Goal: Task Accomplishment & Management: Use online tool/utility

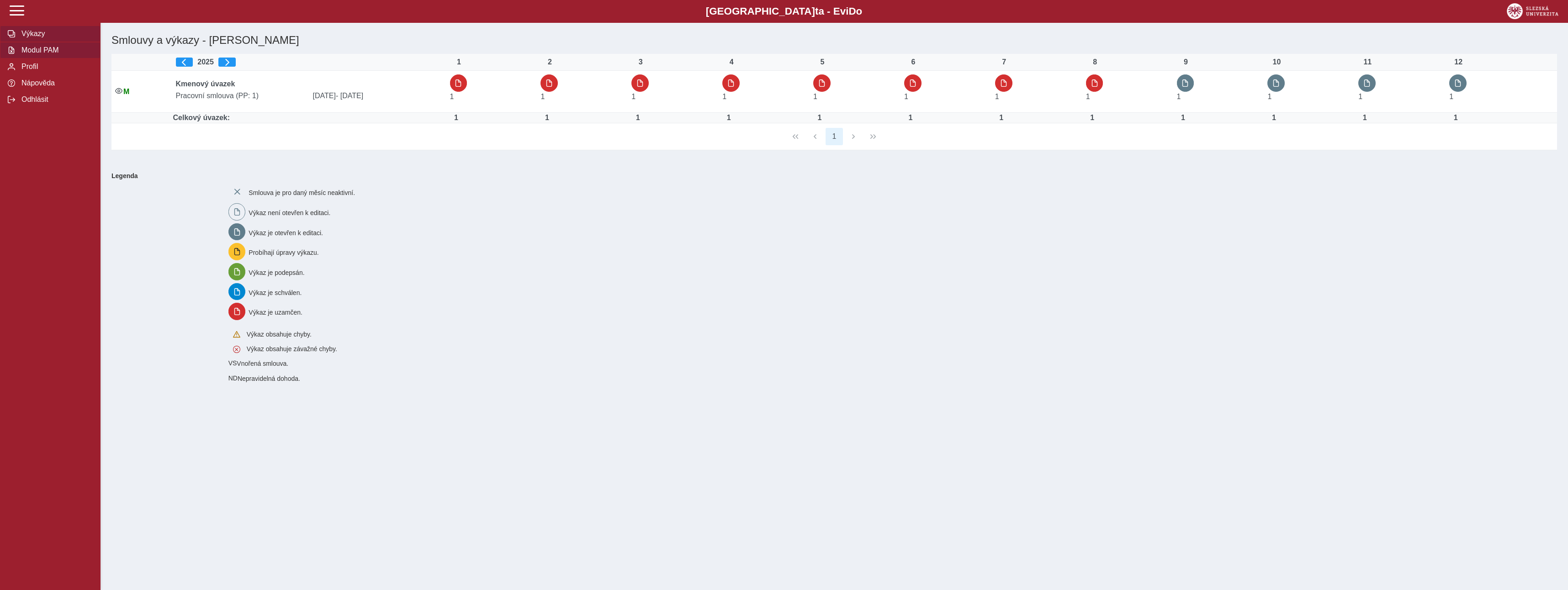
click at [54, 53] on span "Modul PAM" at bounding box center [56, 50] width 74 height 9
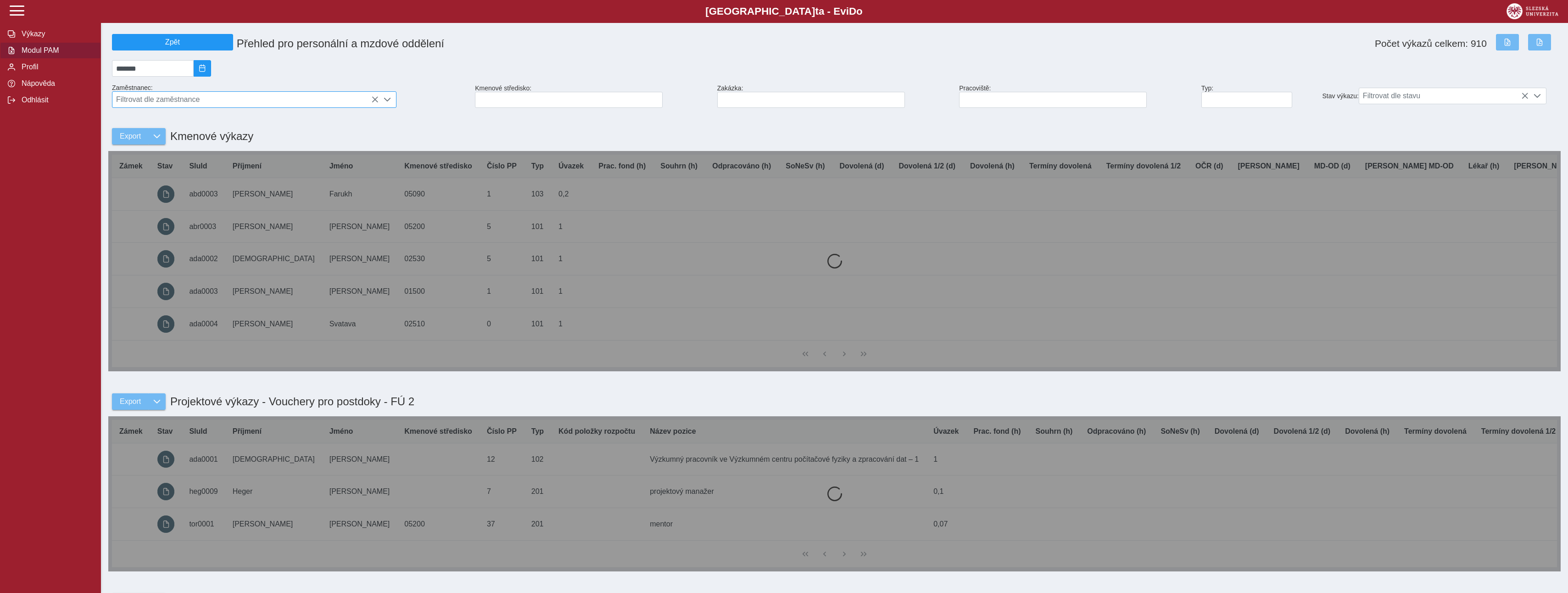
click at [197, 104] on span "Filtrovat dle zaměstnance" at bounding box center [245, 100] width 266 height 16
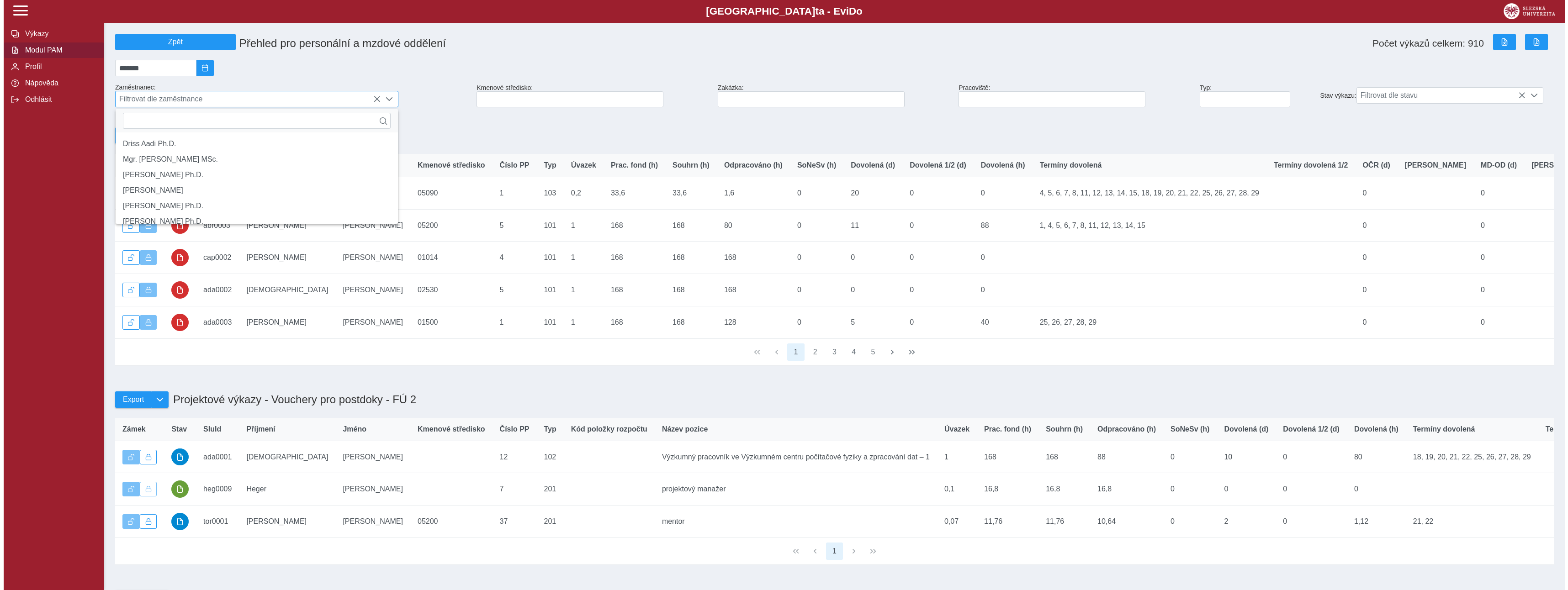
scroll to position [6, 41]
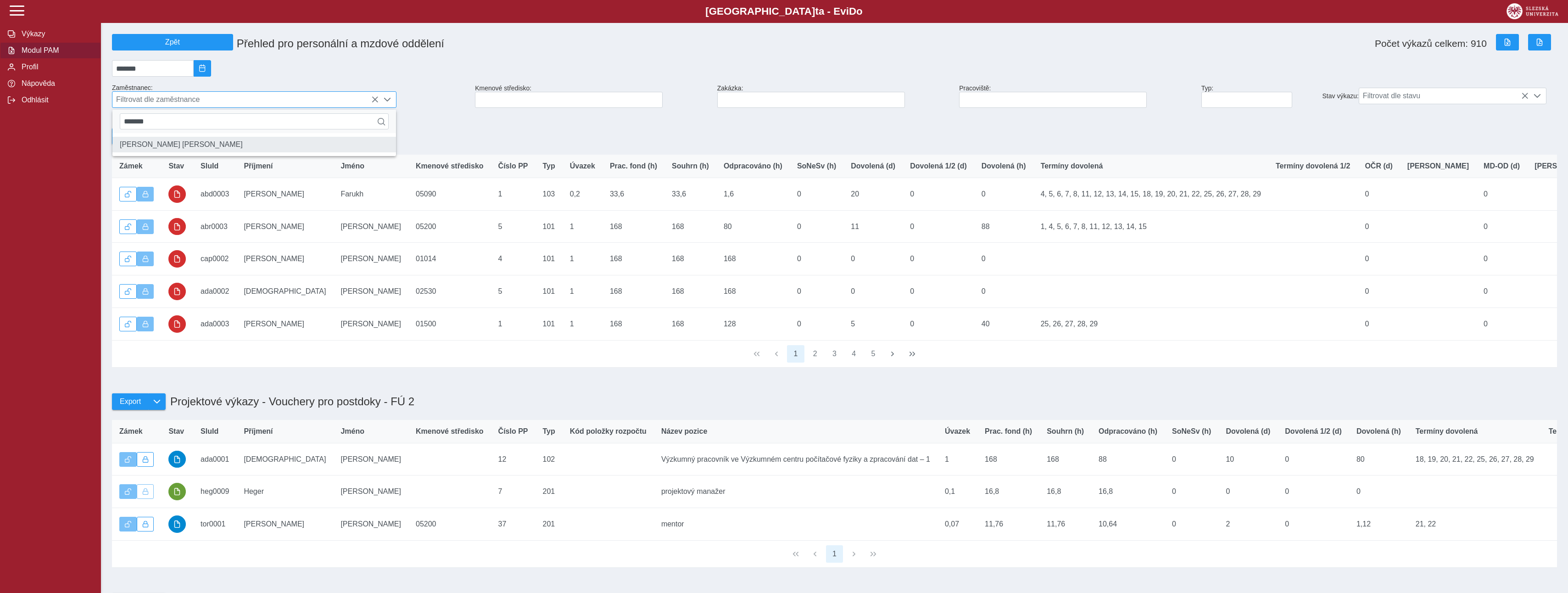
type input "*******"
click at [215, 152] on li "[PERSON_NAME] [PERSON_NAME]" at bounding box center [254, 145] width 284 height 16
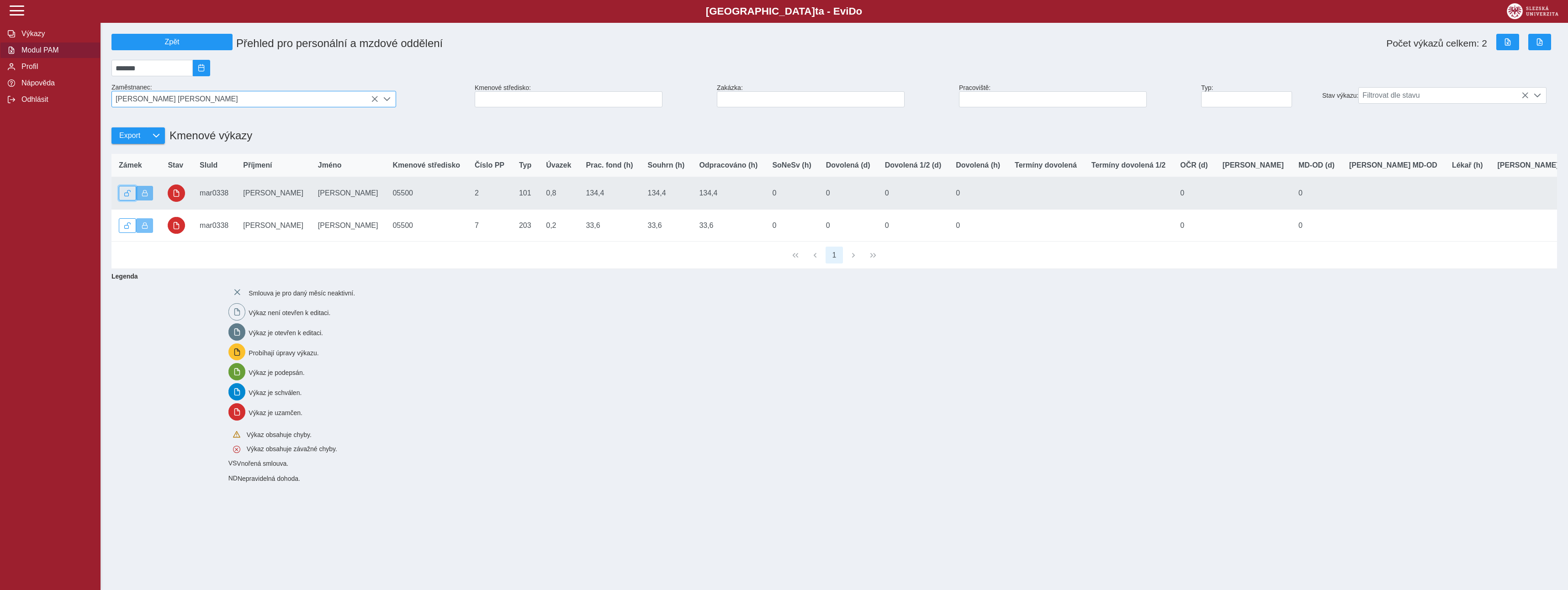
click at [126, 196] on span "button" at bounding box center [127, 193] width 7 height 7
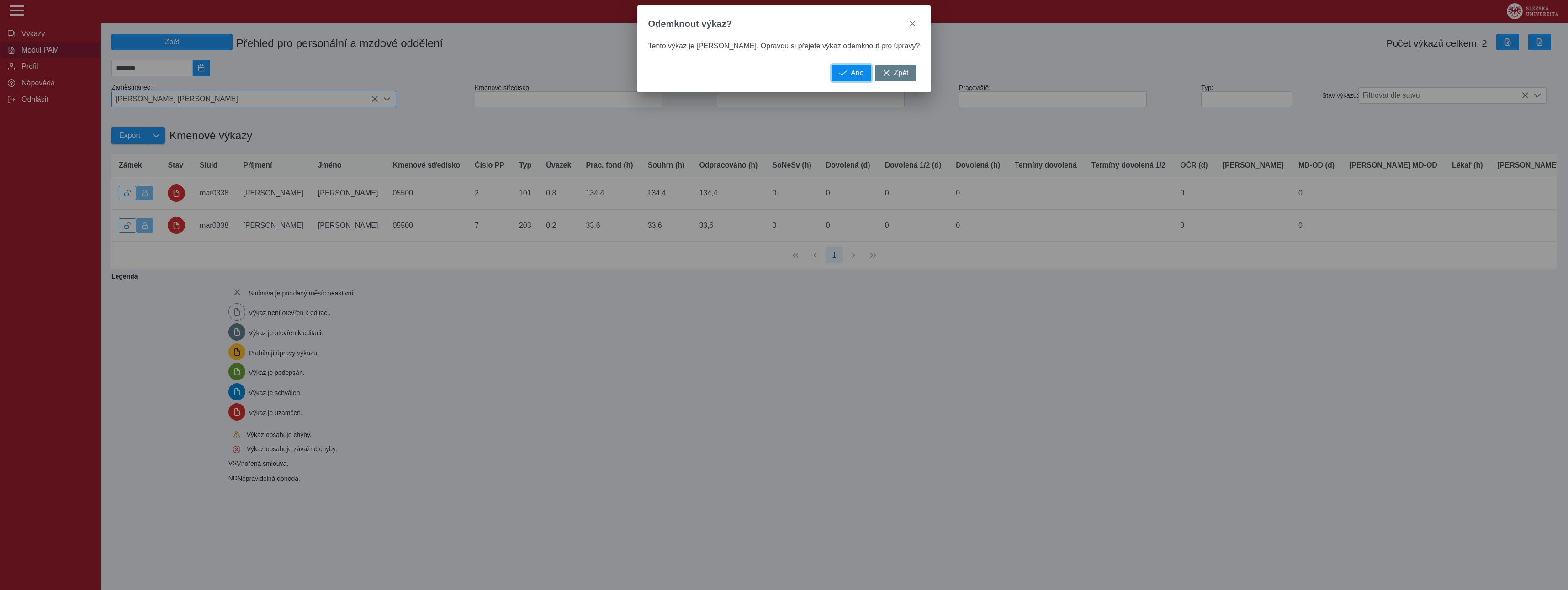
click at [851, 72] on span "Ano" at bounding box center [857, 73] width 13 height 9
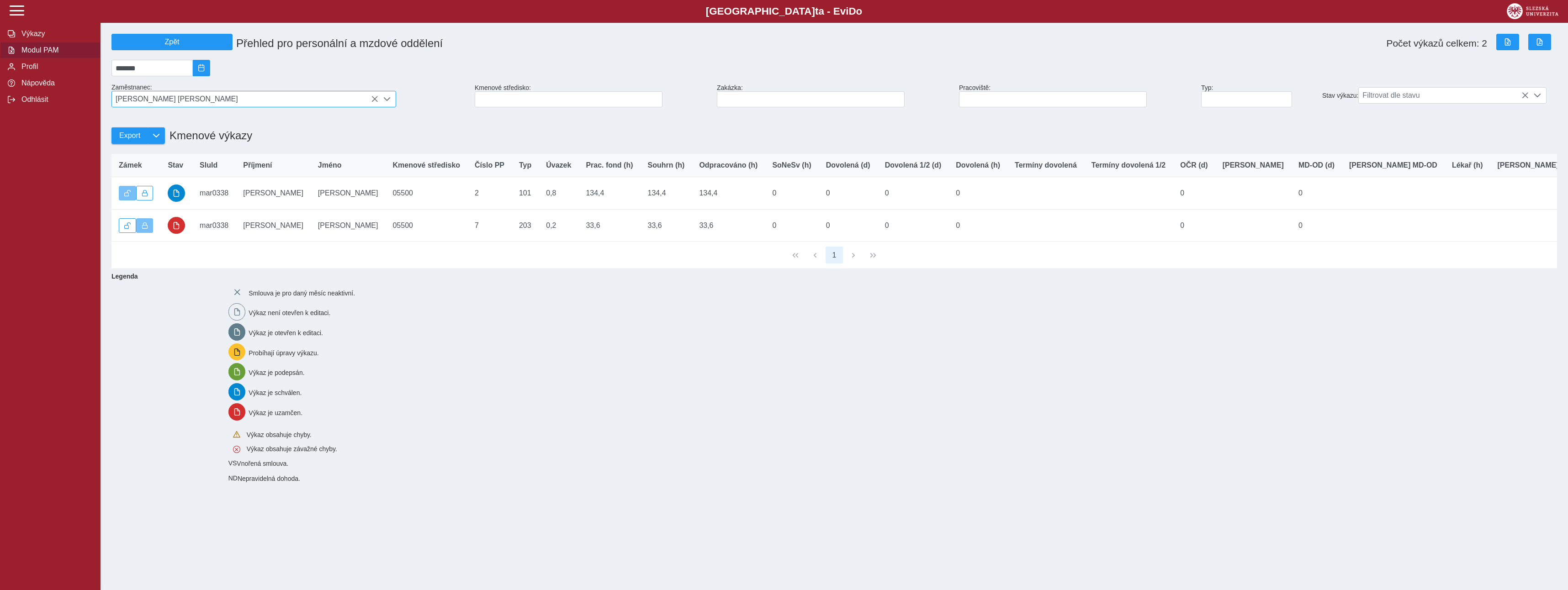
click at [266, 107] on span "[PERSON_NAME] [PERSON_NAME]" at bounding box center [245, 99] width 267 height 16
drag, startPoint x: 181, startPoint y: 125, endPoint x: 117, endPoint y: 124, distance: 64.0
click at [117, 124] on div "**********" at bounding box center [254, 120] width 284 height 23
type input "*******"
click at [159, 150] on li "RNDr. [PERSON_NAME] Ph.D." at bounding box center [254, 144] width 284 height 16
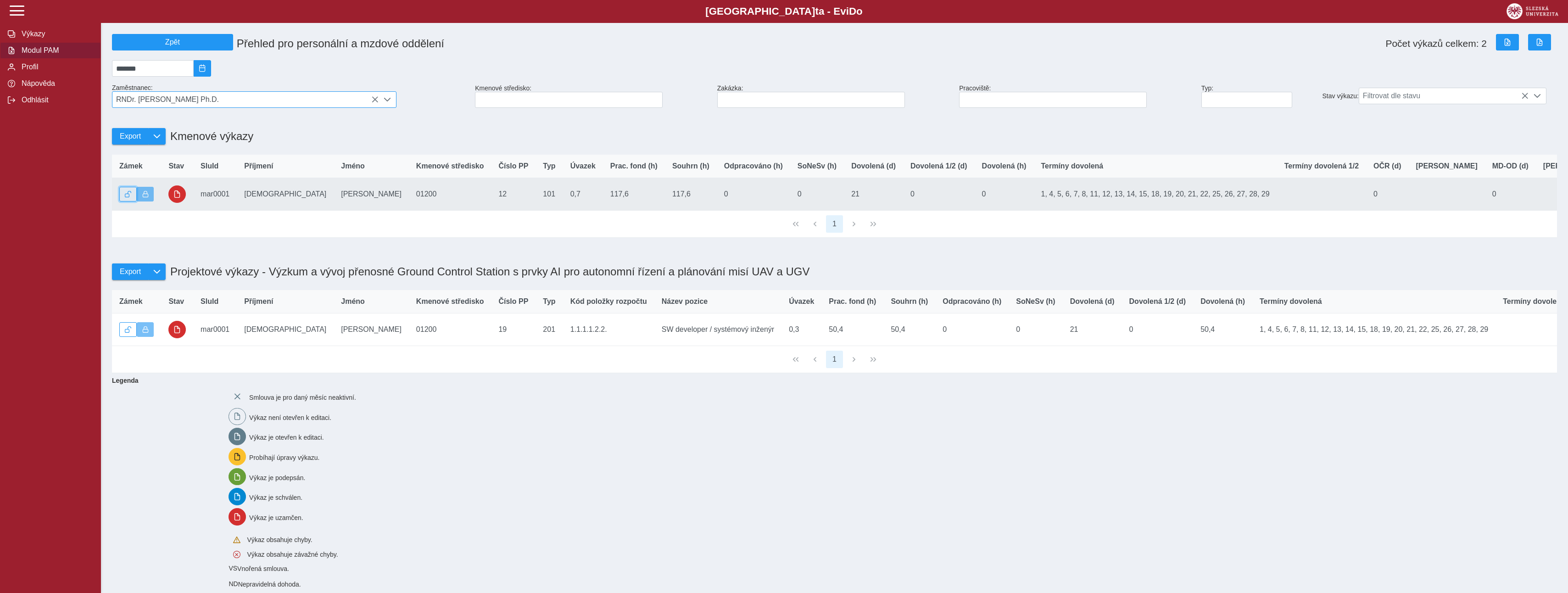
click at [126, 197] on span "button" at bounding box center [128, 194] width 7 height 7
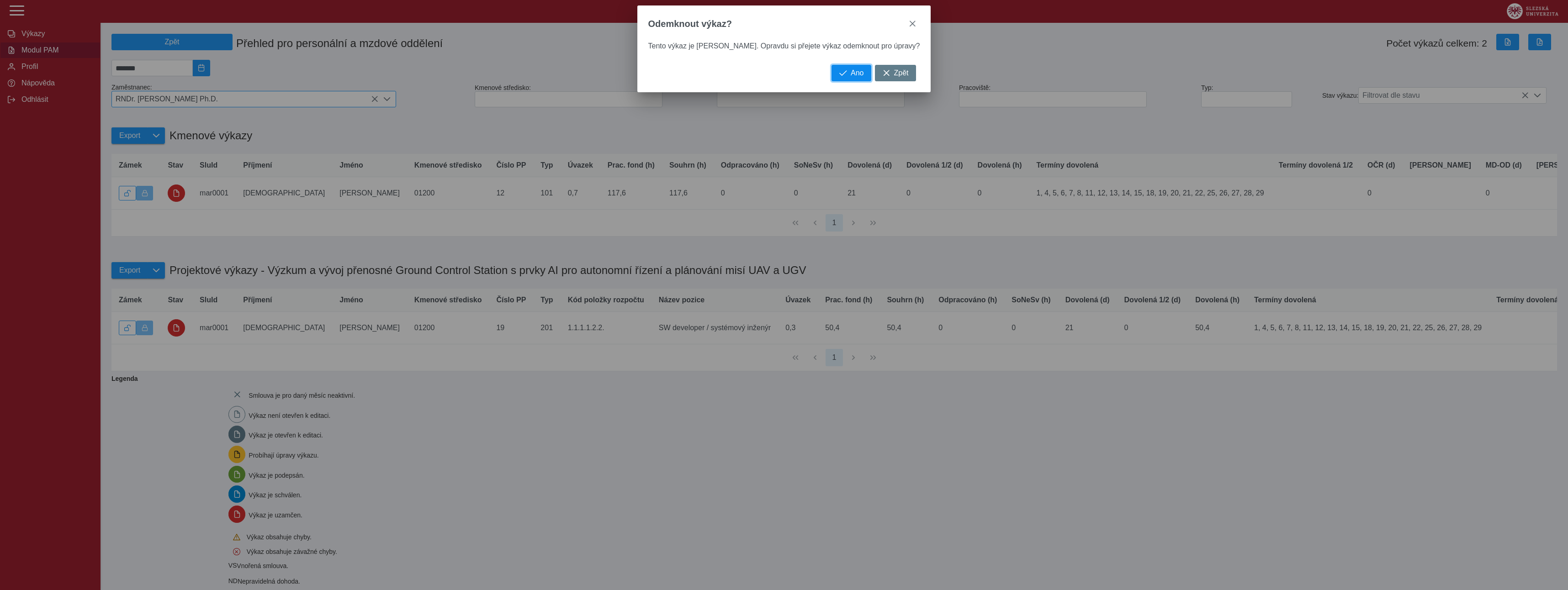
click at [851, 77] on span "Ano" at bounding box center [857, 73] width 13 height 9
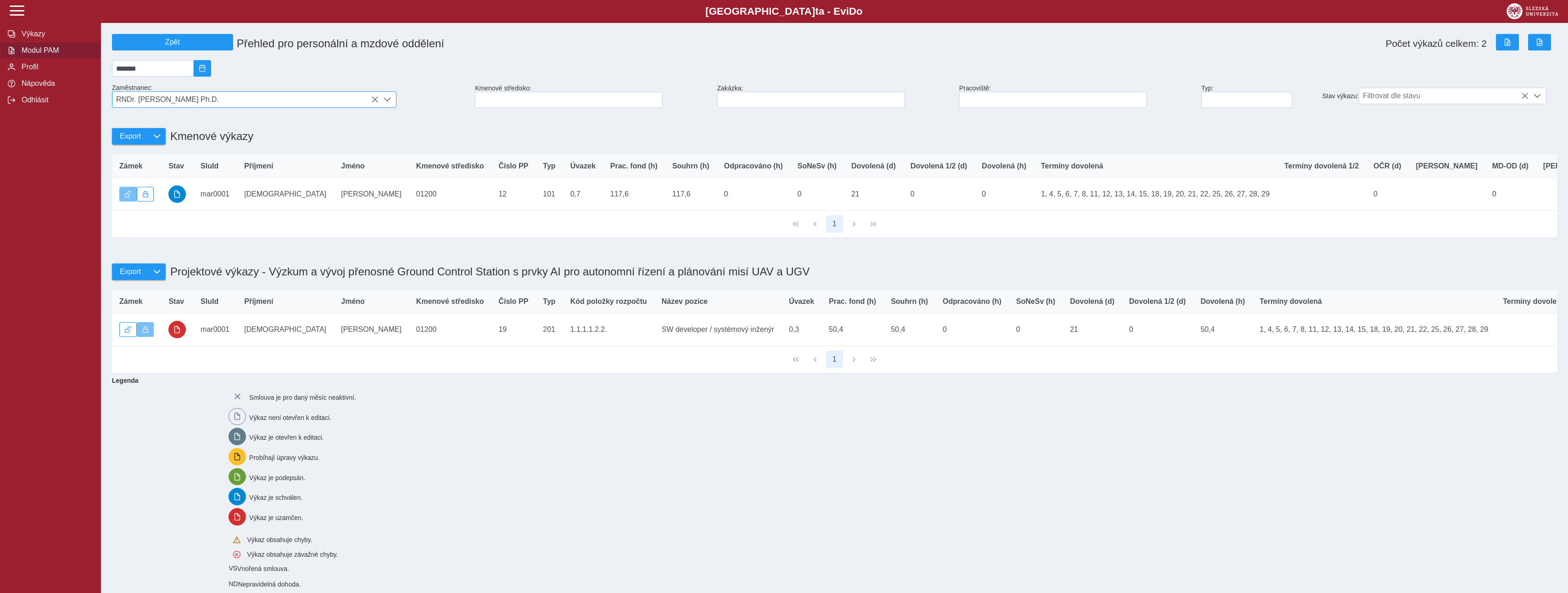
click at [210, 106] on span "RNDr. [PERSON_NAME] Ph.D." at bounding box center [245, 100] width 266 height 16
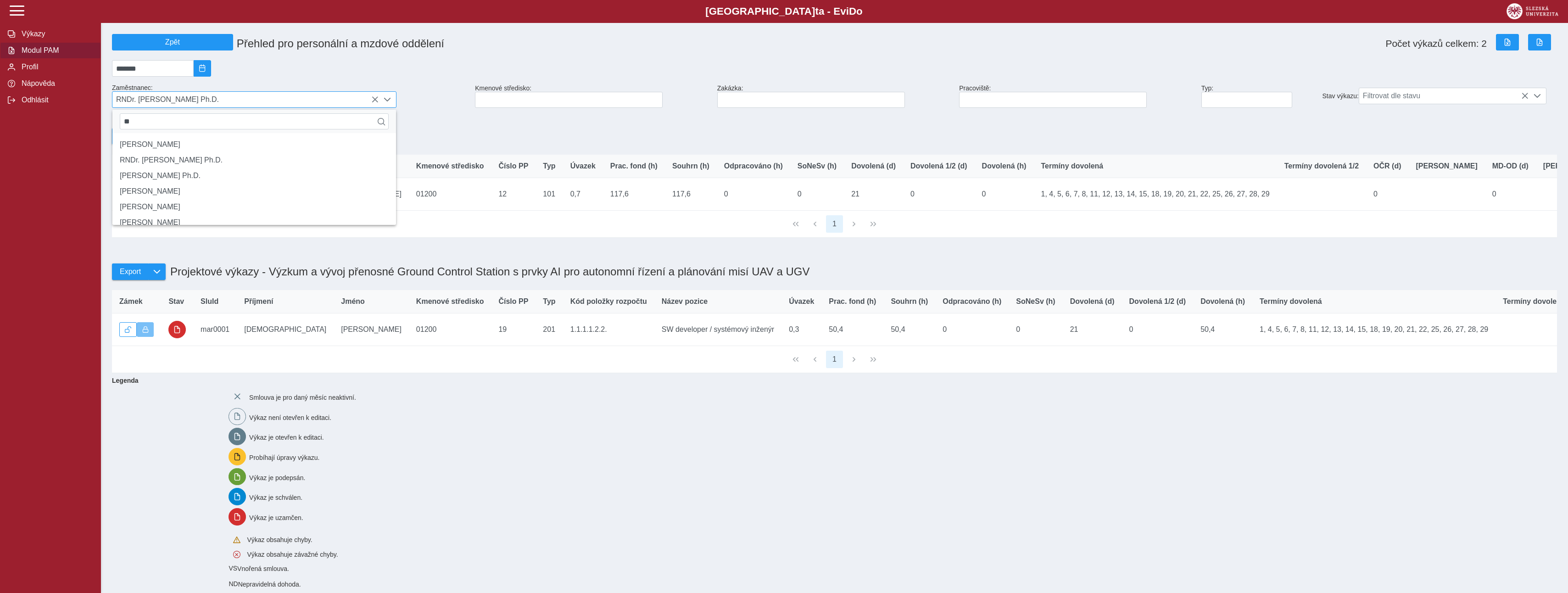
type input "*"
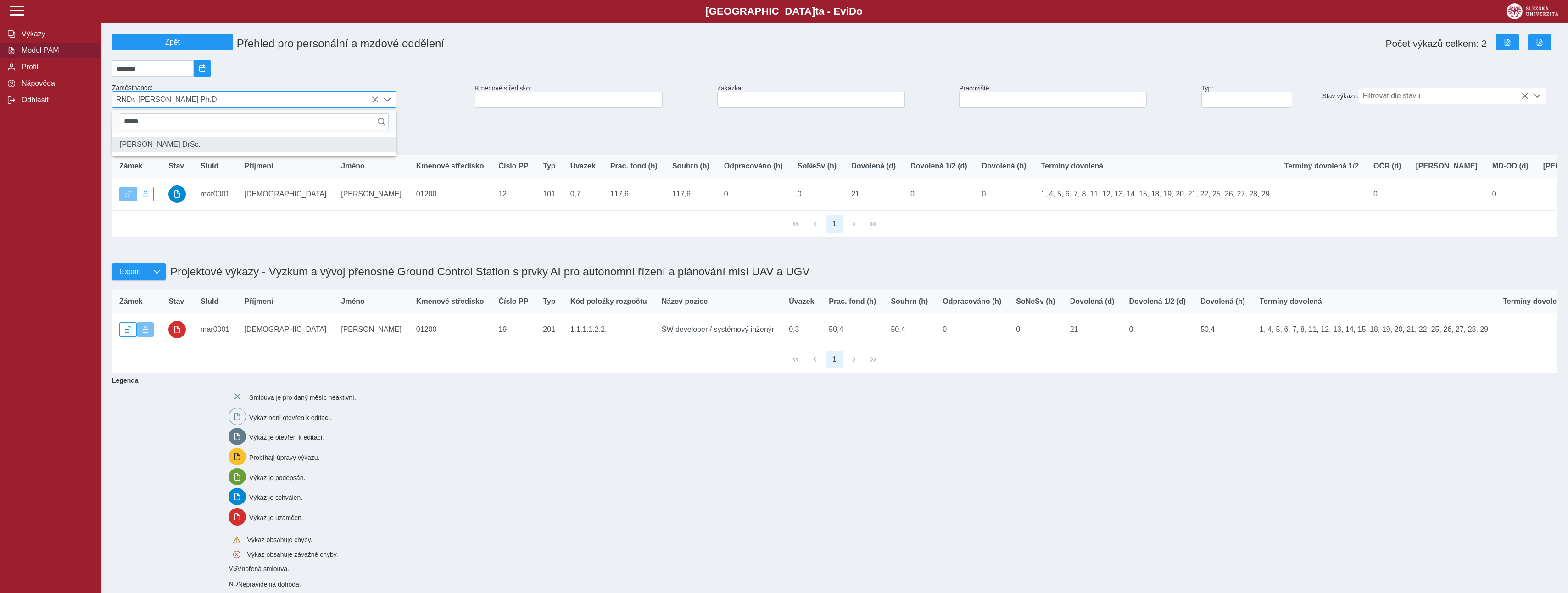
type input "*****"
click at [188, 152] on li "[PERSON_NAME] DrSc." at bounding box center [254, 145] width 284 height 16
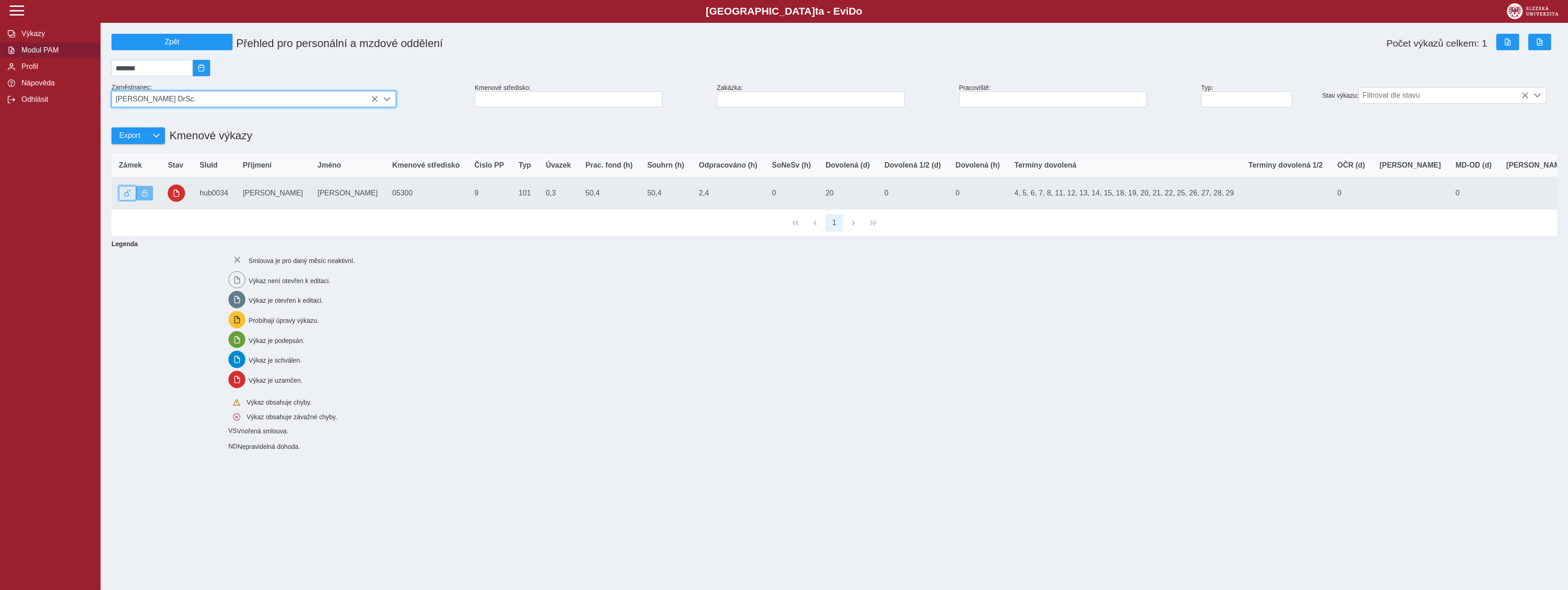
click at [130, 196] on span "button" at bounding box center [127, 193] width 7 height 7
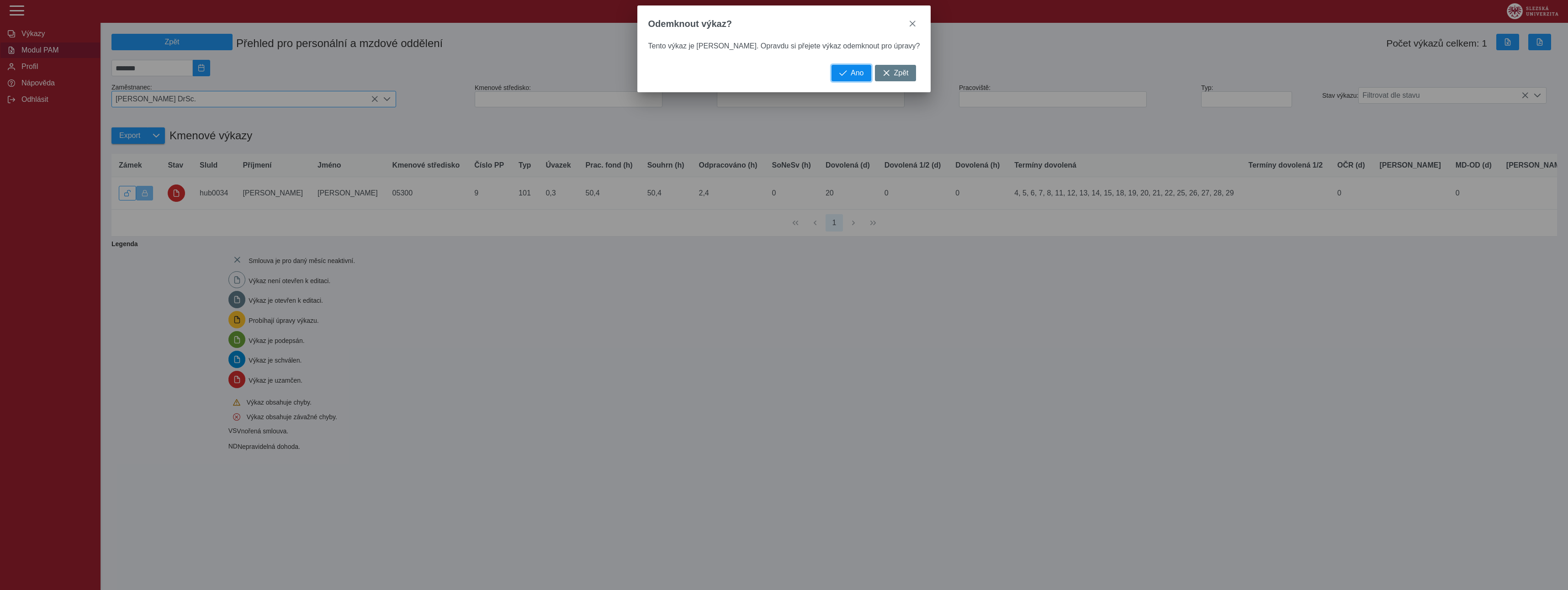
click at [841, 82] on button "Ano" at bounding box center [851, 73] width 40 height 16
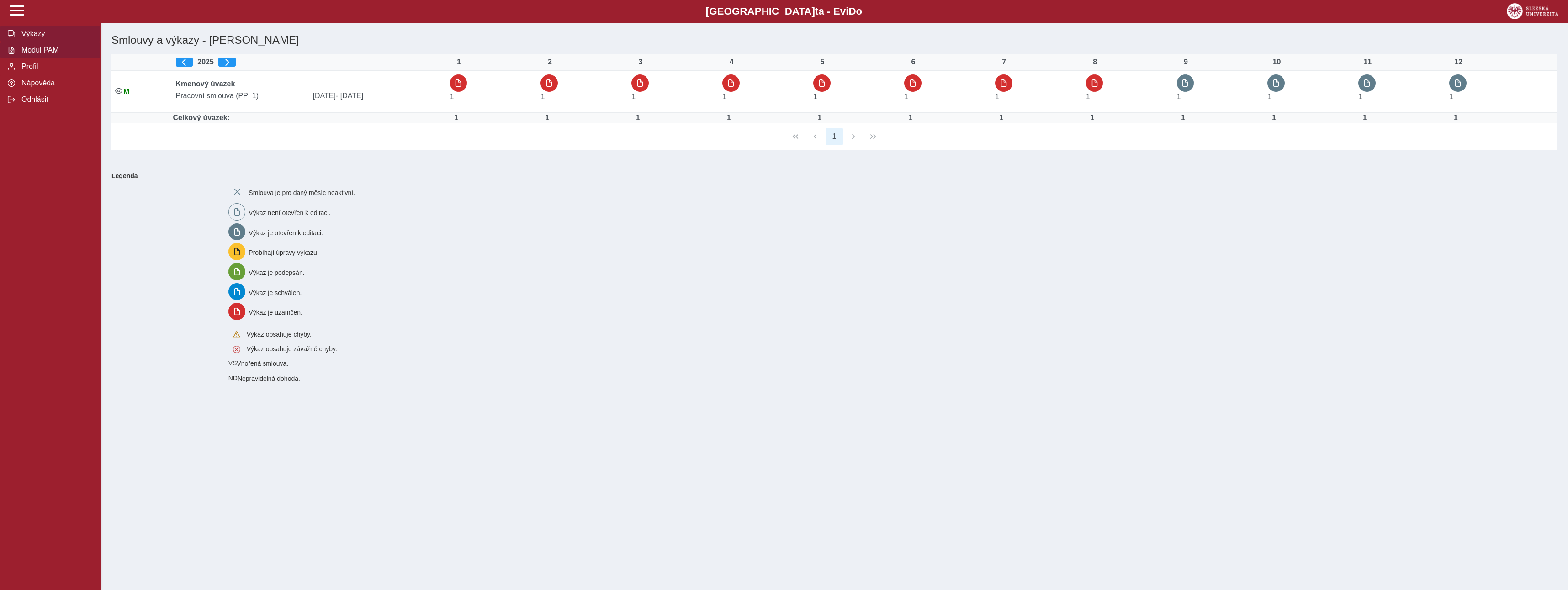
click at [55, 54] on span "Modul PAM" at bounding box center [56, 50] width 74 height 9
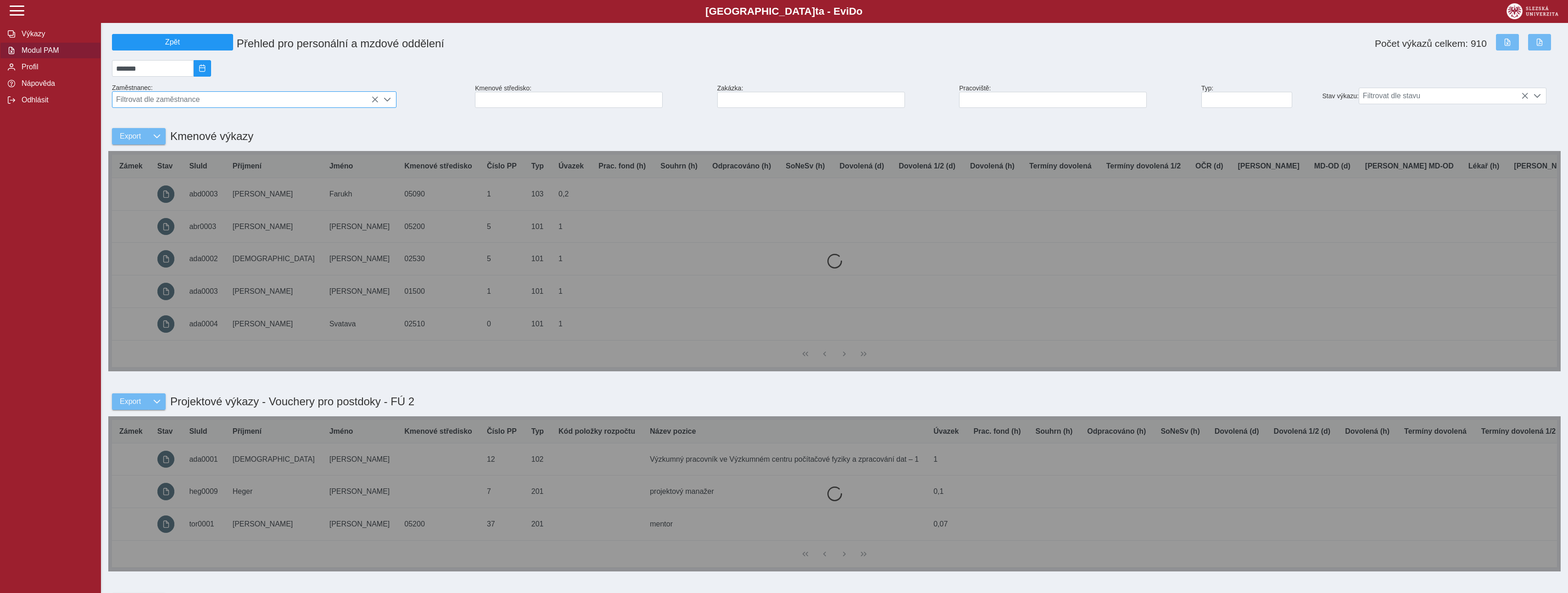
click at [248, 104] on span "Filtrovat dle zaměstnance" at bounding box center [245, 100] width 266 height 16
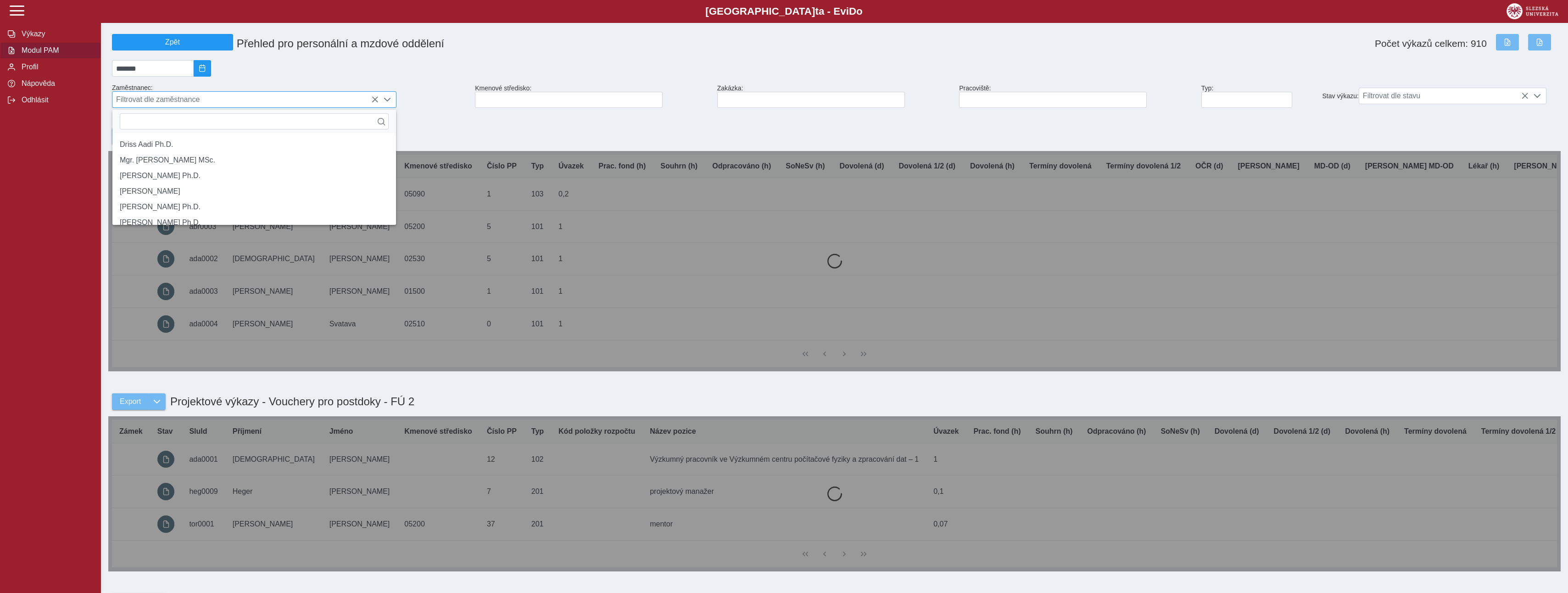
scroll to position [6, 41]
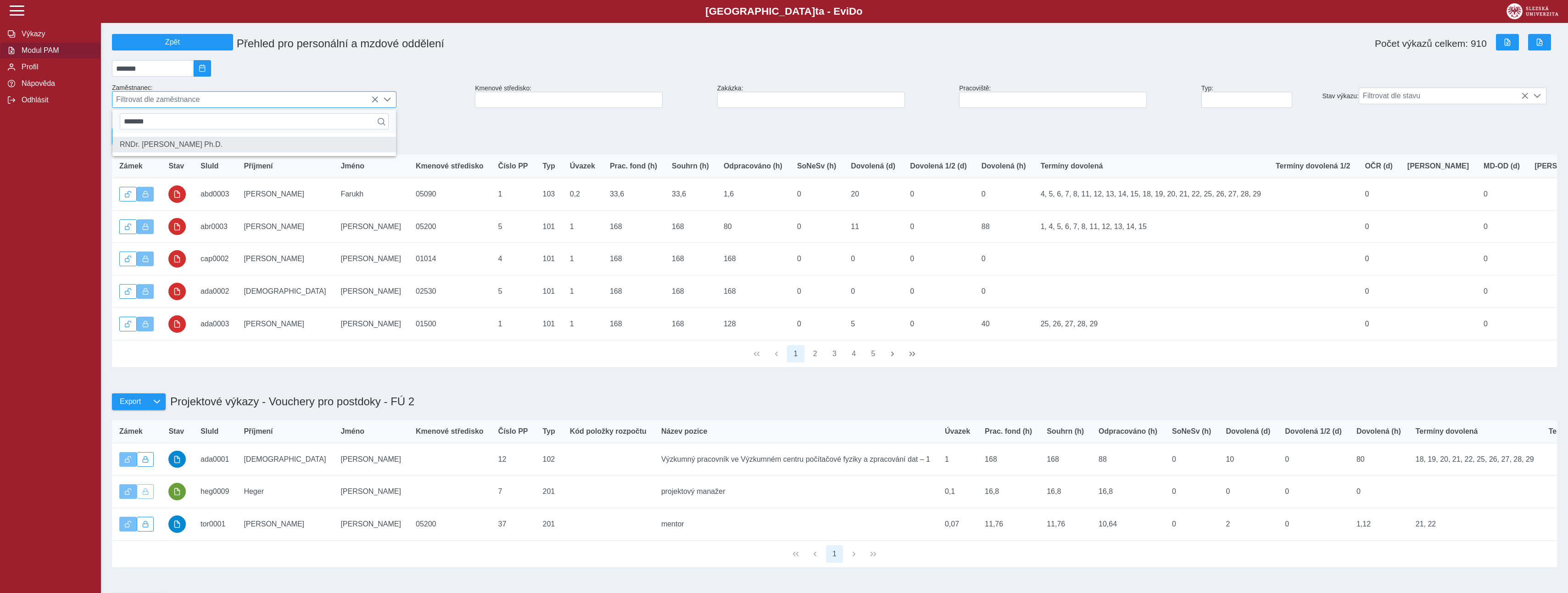
type input "*******"
click at [172, 147] on li "RNDr. [PERSON_NAME] Ph.D." at bounding box center [254, 145] width 284 height 16
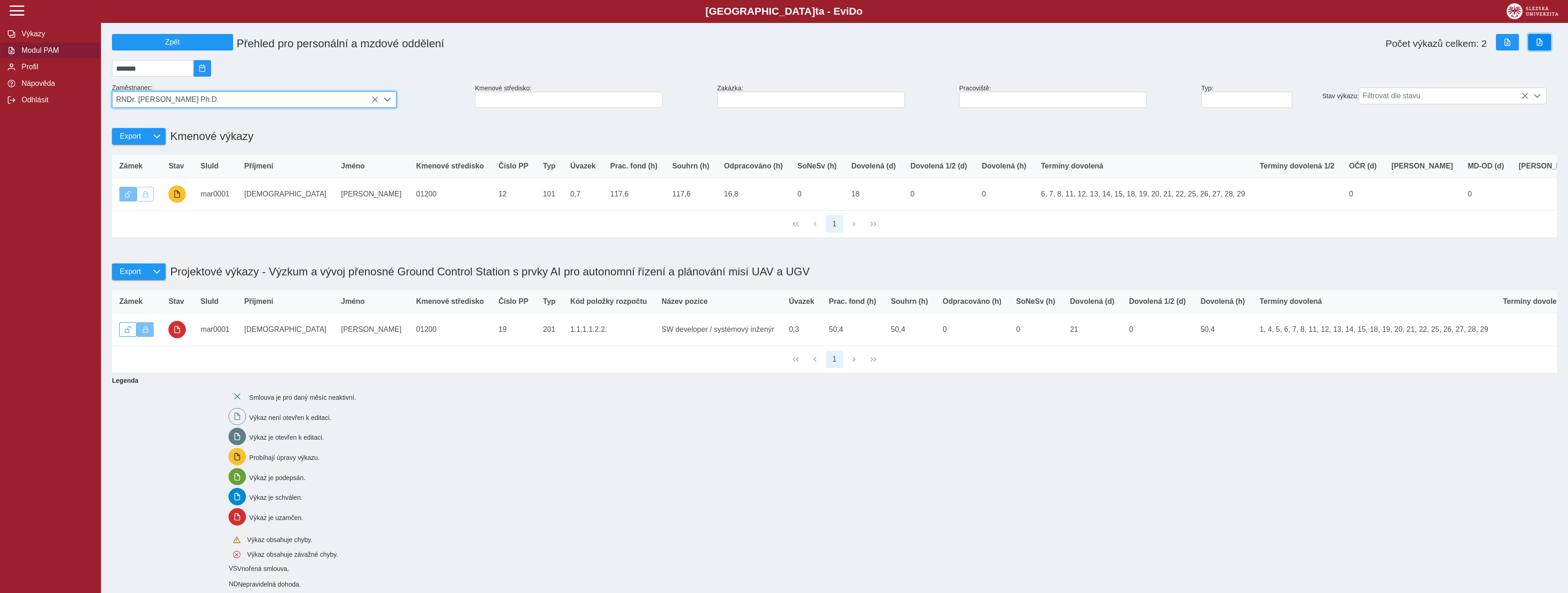
click at [1542, 43] on span "button" at bounding box center [1539, 42] width 7 height 7
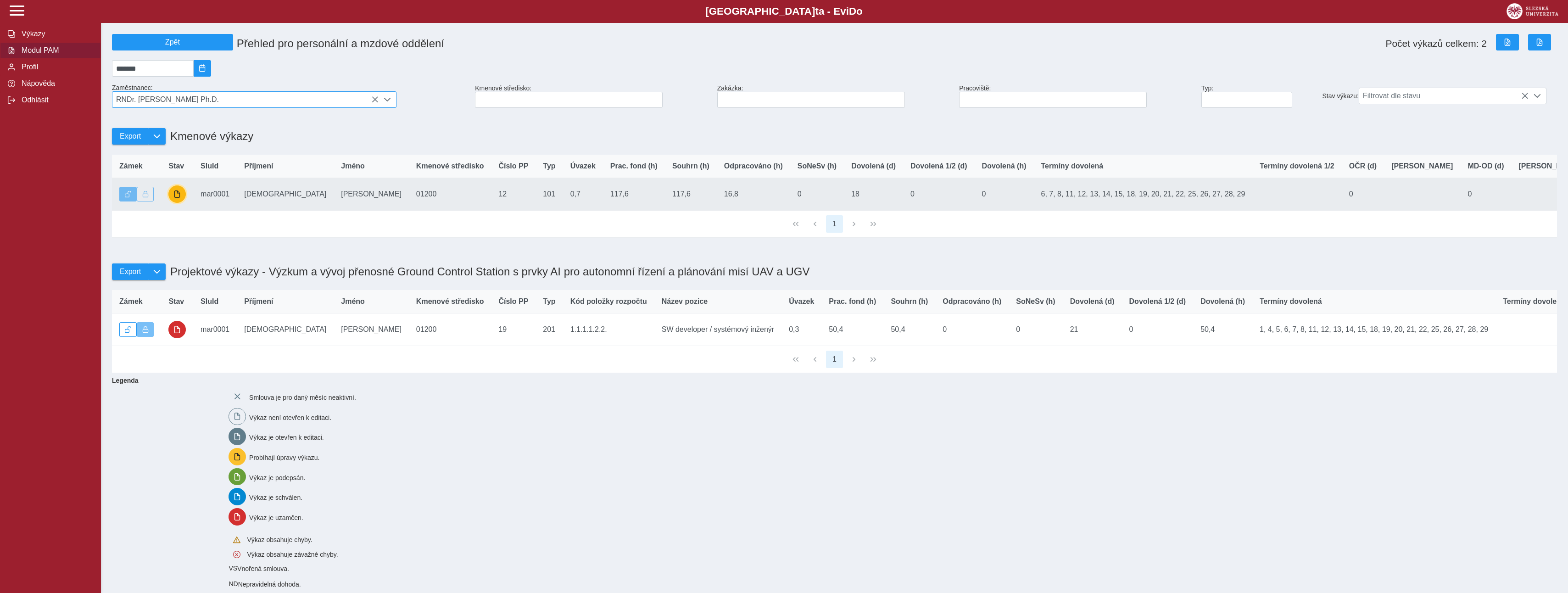
click at [176, 195] on button "button" at bounding box center [177, 194] width 18 height 18
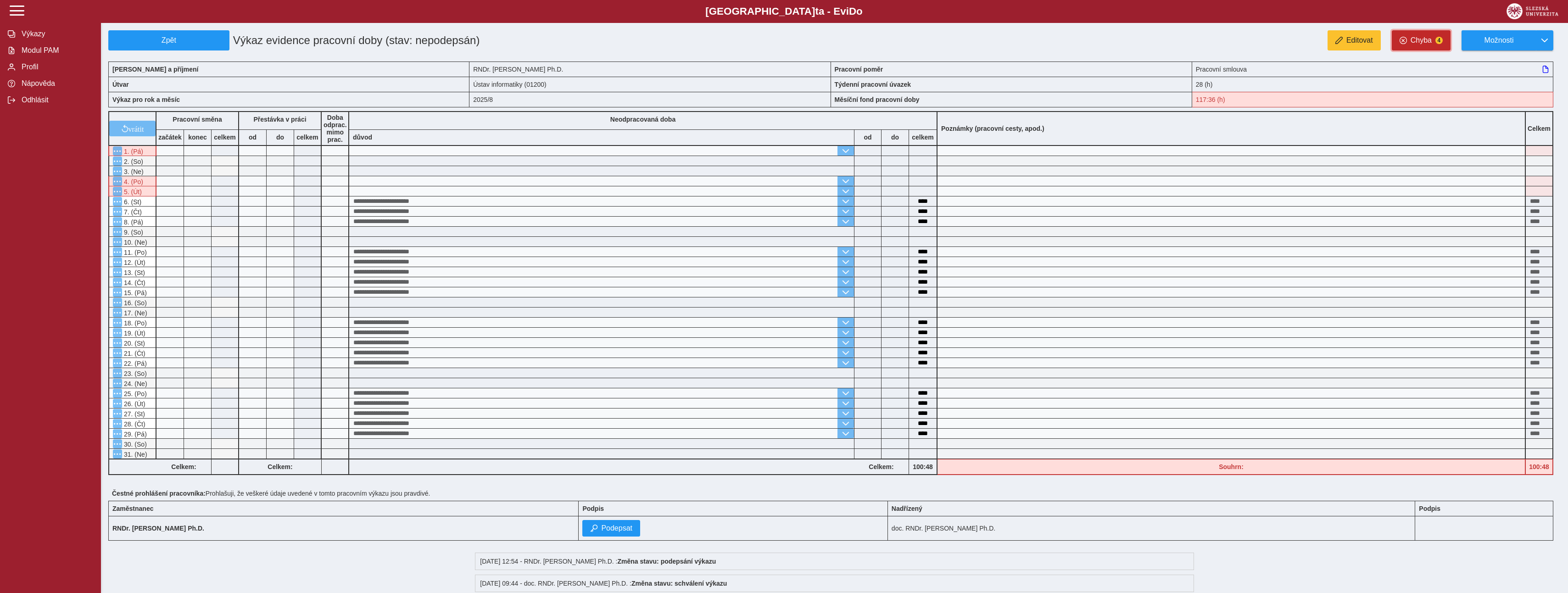
click at [1418, 37] on span "Chyba" at bounding box center [1421, 40] width 21 height 9
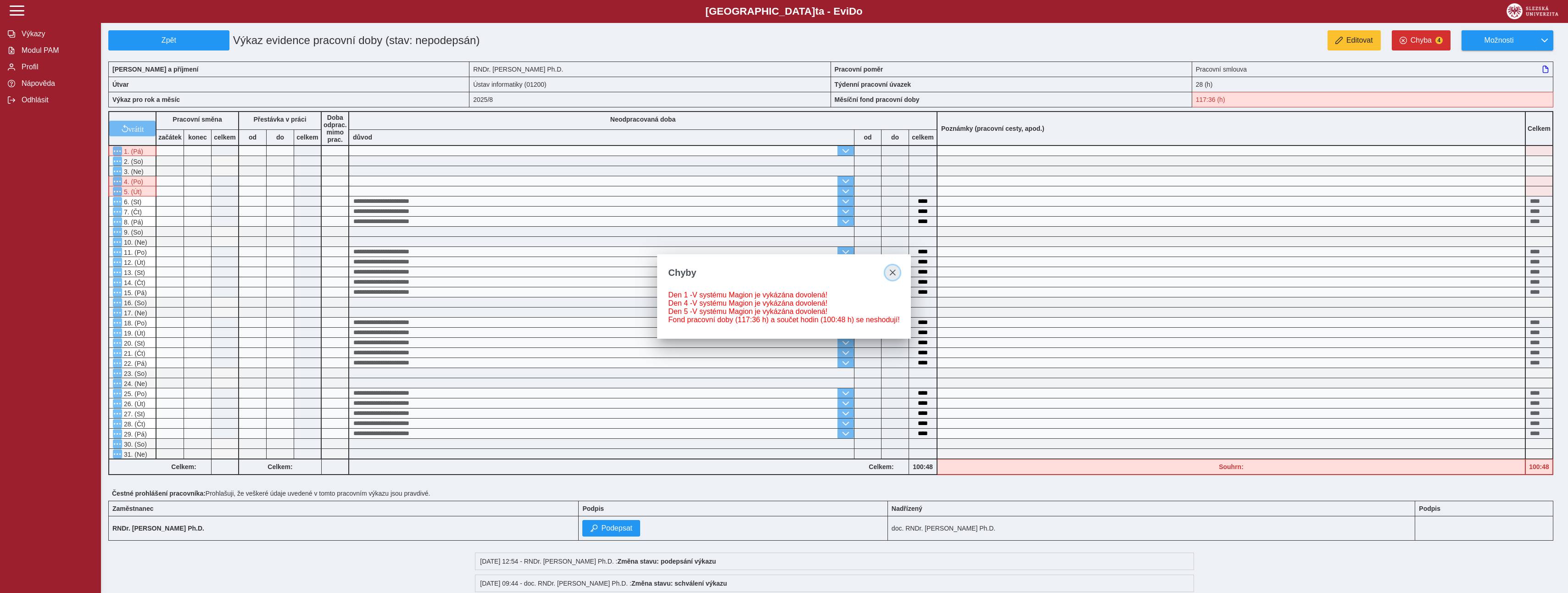
click at [889, 271] on span "close" at bounding box center [893, 273] width 7 height 7
